Goal: Find specific page/section: Find specific page/section

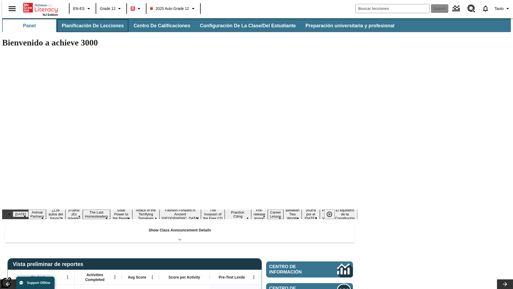
click at [90, 26] on button "Planificación de lecciones" at bounding box center [92, 25] width 71 height 13
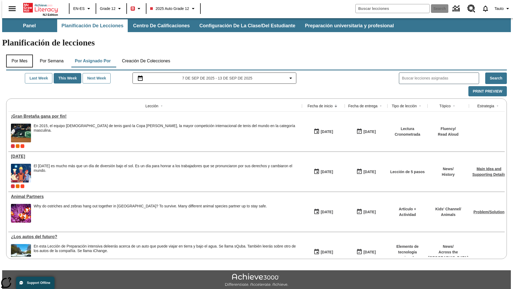
click at [17, 55] on button "Por mes" at bounding box center [19, 61] width 27 height 13
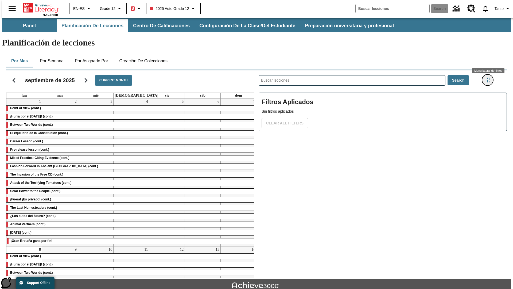
click at [489, 77] on icon "Menú lateral de filtros" at bounding box center [487, 79] width 5 height 5
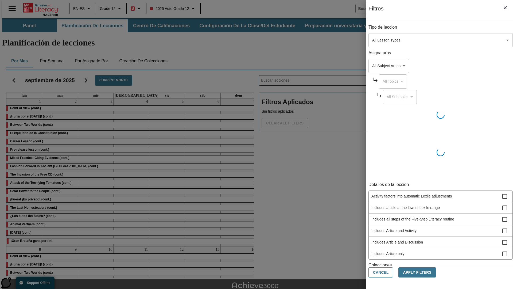
click at [385, 40] on body "Saltar al contenido principal NJ Edition EN-ES Grade 12 B 2025 Auto Grade 12 Se…" at bounding box center [256, 165] width 509 height 295
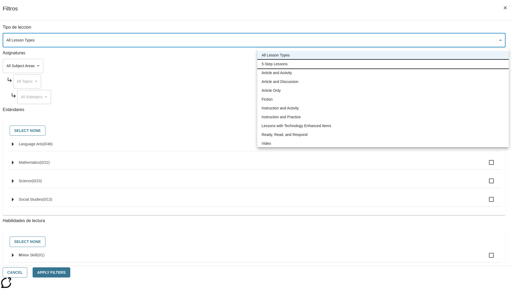
click at [383, 64] on li "5-Step Lessons" at bounding box center [382, 64] width 251 height 9
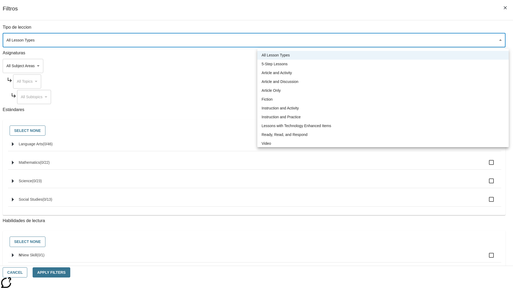
type input "1"
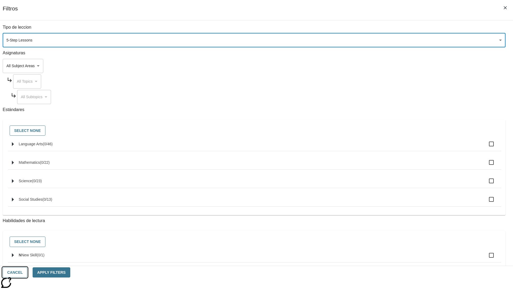
click at [27, 272] on button "Cancel" at bounding box center [15, 272] width 25 height 10
click at [489, 77] on icon "Menú lateral de filtros" at bounding box center [487, 79] width 5 height 5
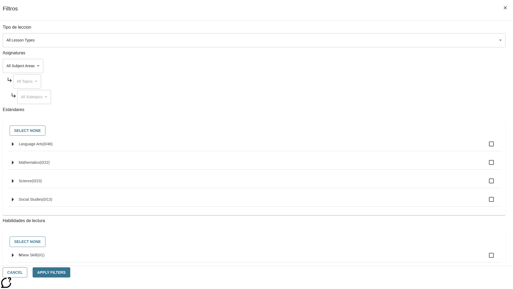
click at [385, 40] on body "Saltar al contenido principal NJ Edition EN-ES Grade 12 B 2025 Auto Grade 12 Se…" at bounding box center [256, 165] width 509 height 295
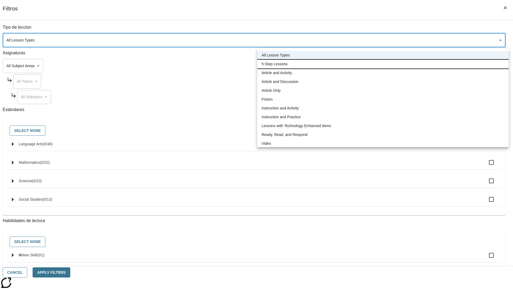
click at [383, 64] on li "5-Step Lessons" at bounding box center [382, 64] width 251 height 9
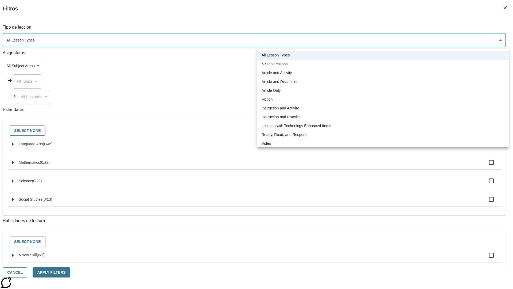
type input "1"
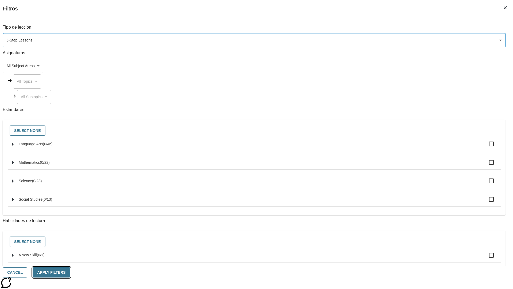
click at [70, 272] on button "Apply Filters" at bounding box center [51, 272] width 37 height 10
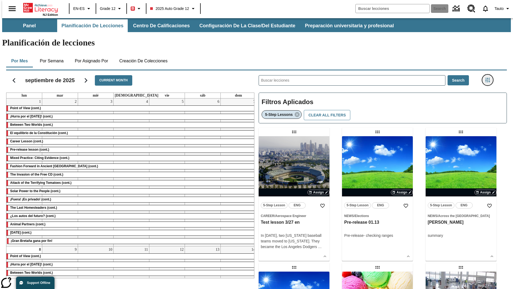
click at [489, 77] on icon "Menú lateral de filtros" at bounding box center [487, 79] width 5 height 5
